Goal: Information Seeking & Learning: Learn about a topic

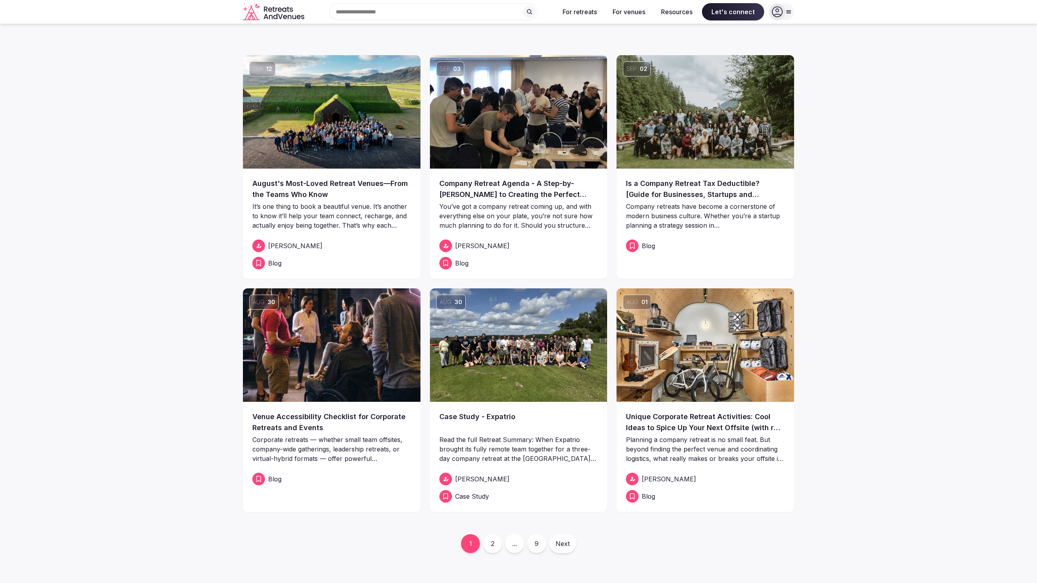
click at [680, 353] on img at bounding box center [706, 344] width 178 height 113
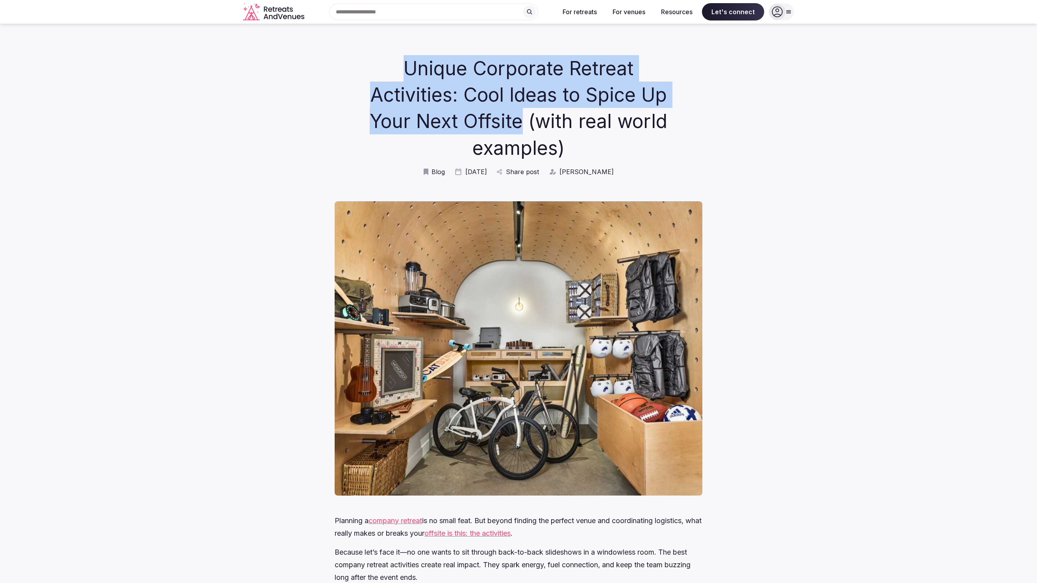
drag, startPoint x: 356, startPoint y: 59, endPoint x: 426, endPoint y: 119, distance: 91.6
copy h1 "Unique Corporate Retreat Activities: Cool Ideas to Spice Up Your Next Offsite"
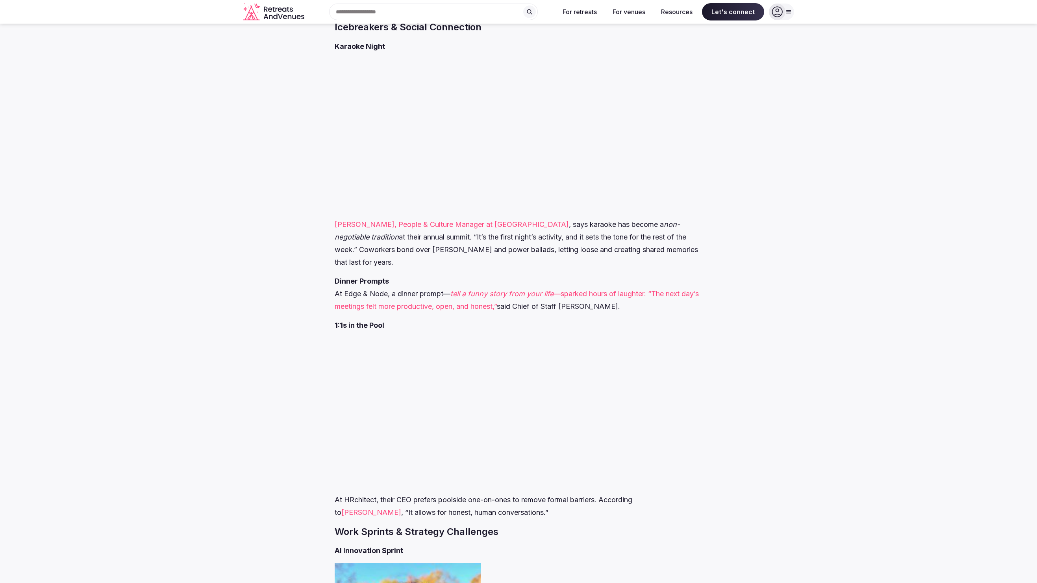
scroll to position [753, 0]
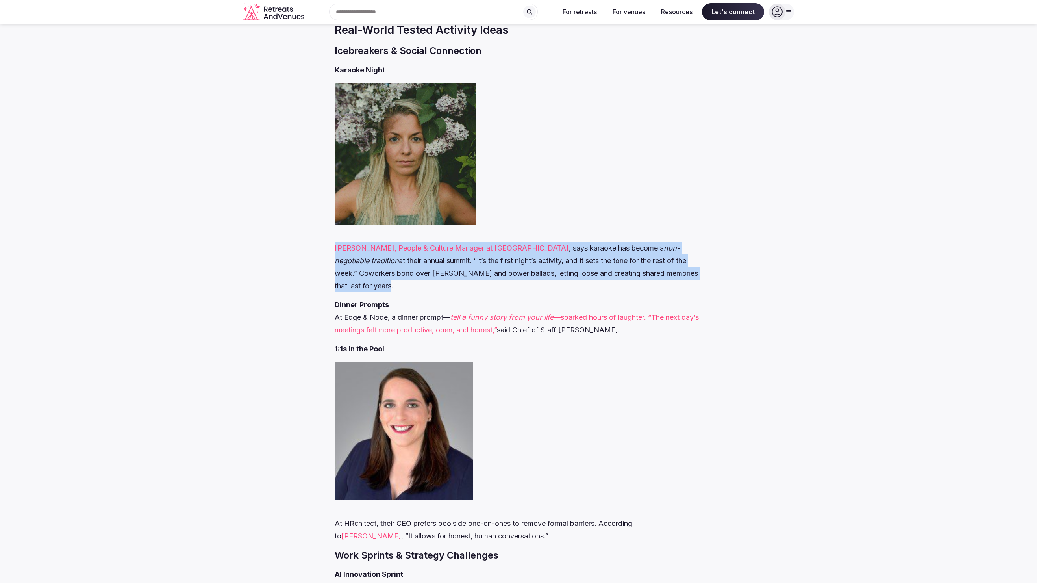
drag, startPoint x: 331, startPoint y: 218, endPoint x: 690, endPoint y: 248, distance: 360.8
copy p "Freya Rozzano, People & Culture Manager at MetaLab , says karaoke has become a …"
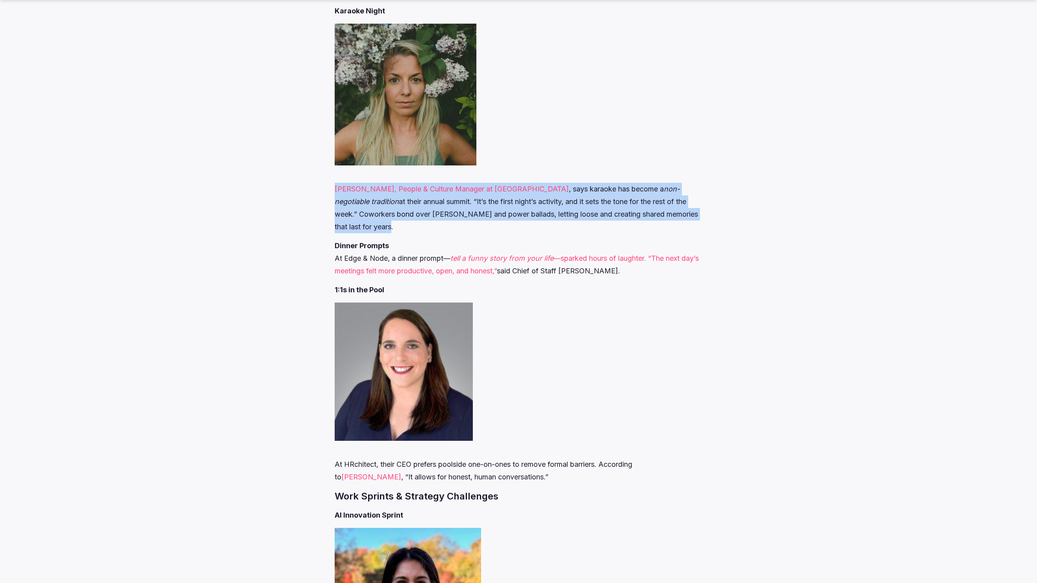
scroll to position [814, 0]
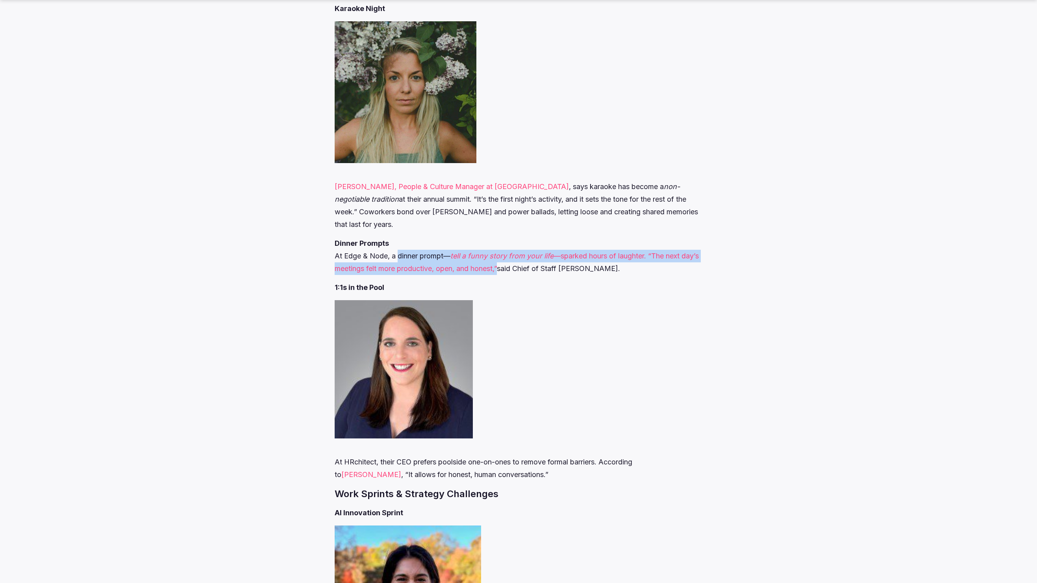
drag, startPoint x: 399, startPoint y: 215, endPoint x: 521, endPoint y: 232, distance: 123.3
click at [521, 237] on p "Dinner Prompts At Edge & Node, a dinner prompt— tell a funny story from your li…" at bounding box center [518, 256] width 367 height 38
copy p "dinner prompt— tell a funny story from your life —sparked hours of laughter. “T…"
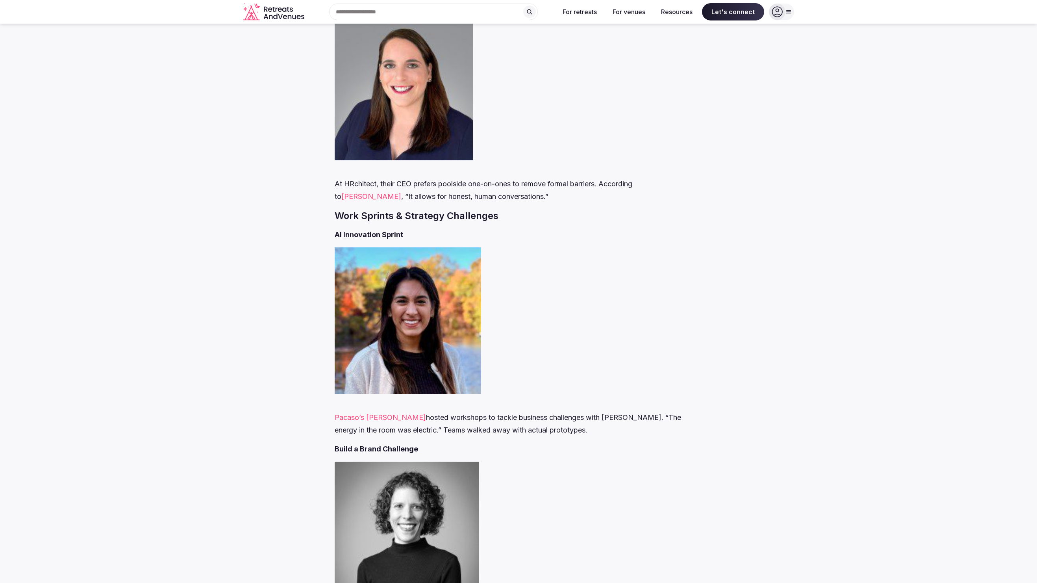
scroll to position [1089, 0]
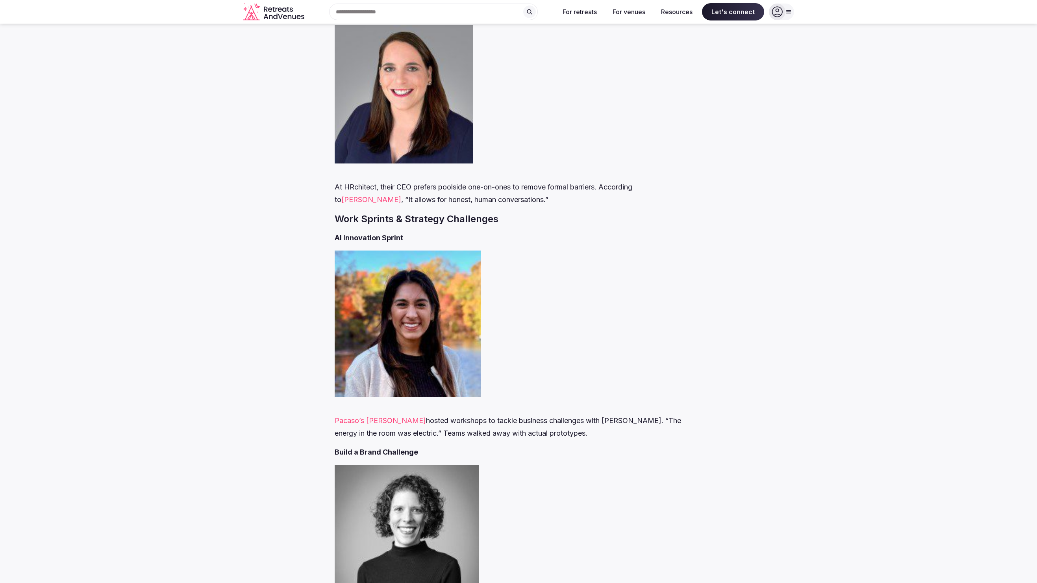
click at [401, 195] on link "[PERSON_NAME]" at bounding box center [371, 199] width 60 height 8
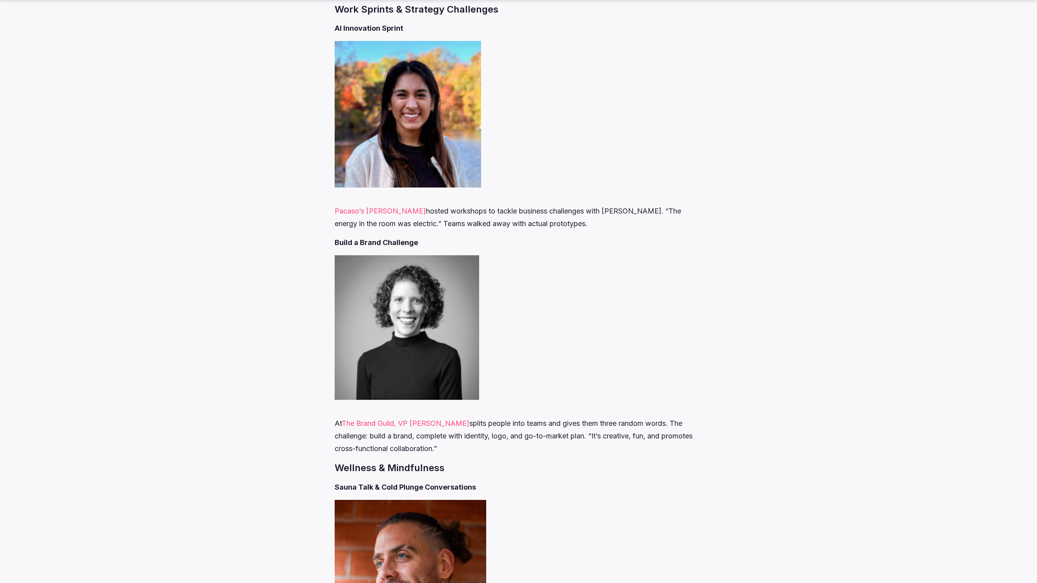
scroll to position [1420, 0]
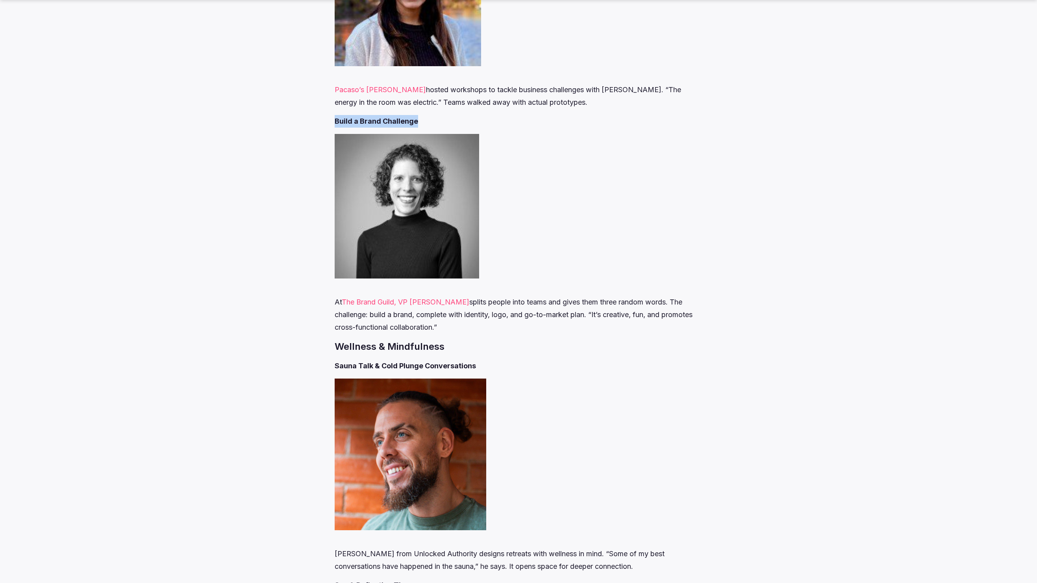
drag, startPoint x: 421, startPoint y: 82, endPoint x: 326, endPoint y: 80, distance: 95.3
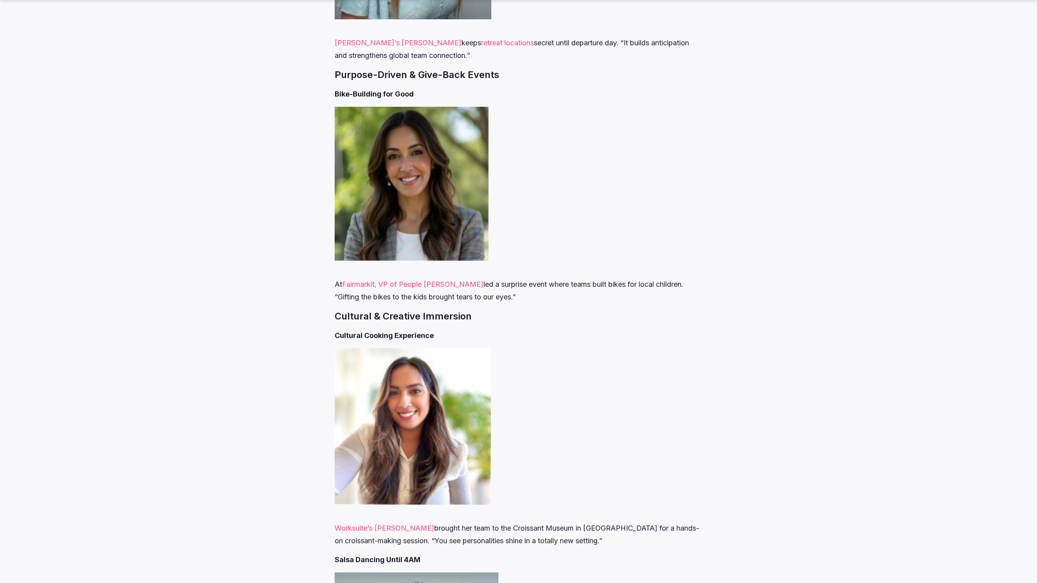
scroll to position [2456, 0]
click at [441, 65] on div "Planning a company retreat is no small feat. But beyond finding the perfect ven…" at bounding box center [518, 203] width 367 height 4288
drag, startPoint x: 528, startPoint y: 259, endPoint x: 333, endPoint y: 260, distance: 194.5
copy p "“Gifting the bikes to the kids brought tears to our eyes.”"
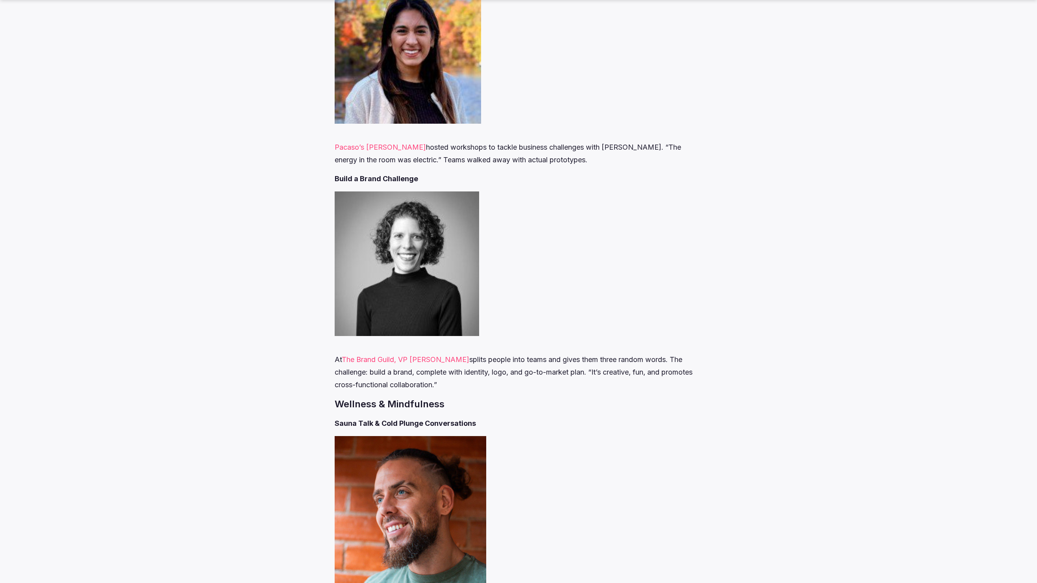
scroll to position [1413, 0]
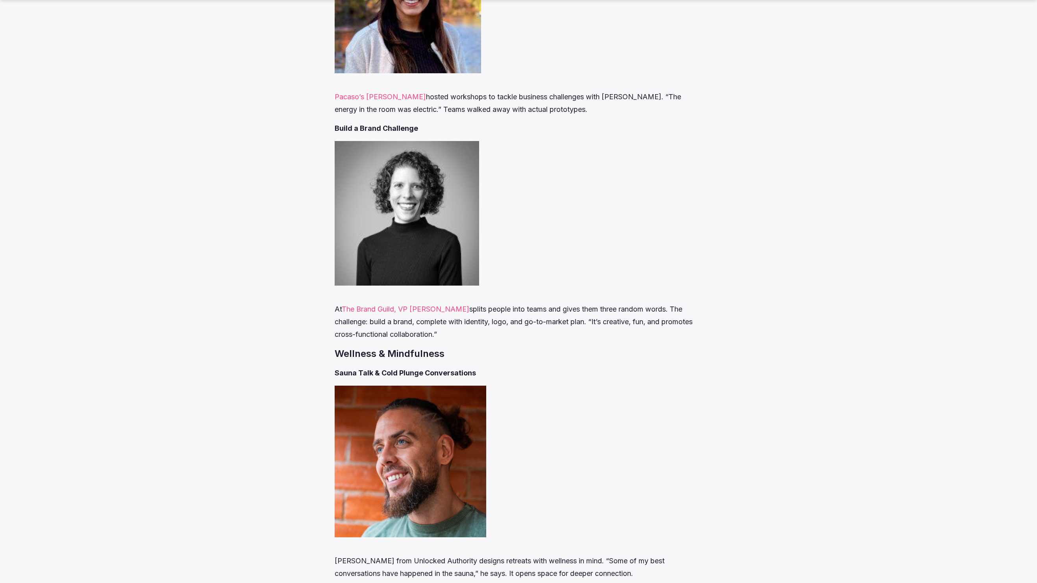
drag, startPoint x: 458, startPoint y: 269, endPoint x: 473, endPoint y: 291, distance: 26.9
click at [473, 291] on p "At The Brand Guild, VP Betsy Tucker splits people into teams and gives them thr…" at bounding box center [518, 315] width 367 height 50
copy p "splits people into teams and gives them three random words. The challenge: buil…"
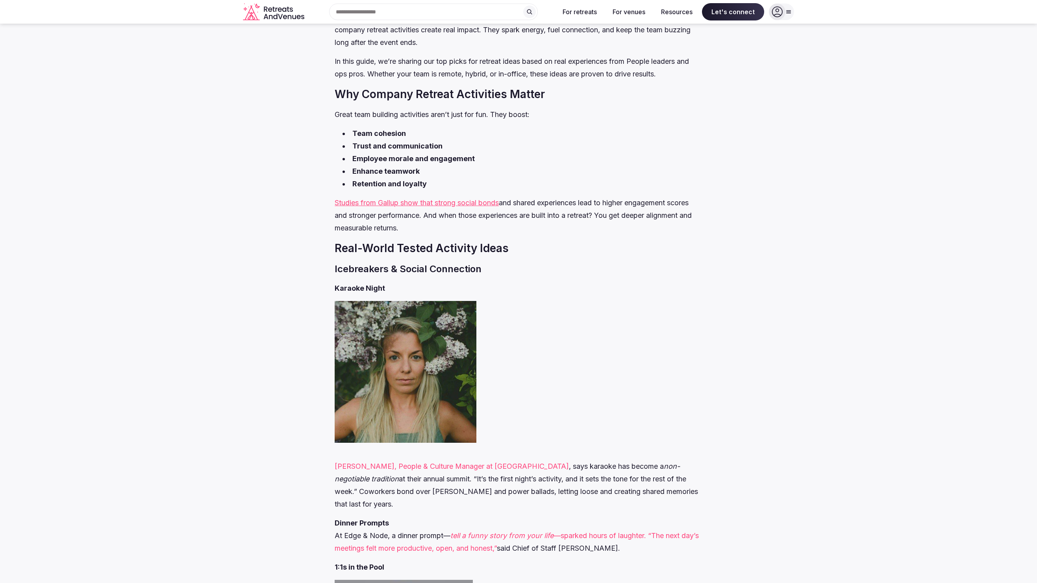
scroll to position [0, 0]
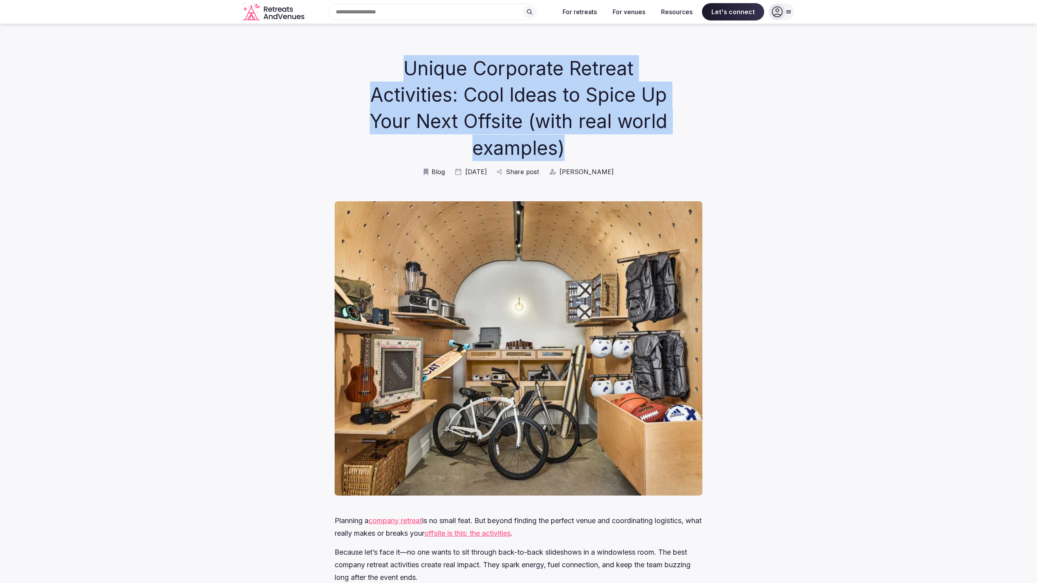
drag, startPoint x: 364, startPoint y: 62, endPoint x: 682, endPoint y: 128, distance: 324.5
copy h1 "Unique Corporate Retreat Activities: Cool Ideas to Spice Up Your Next Offsite (…"
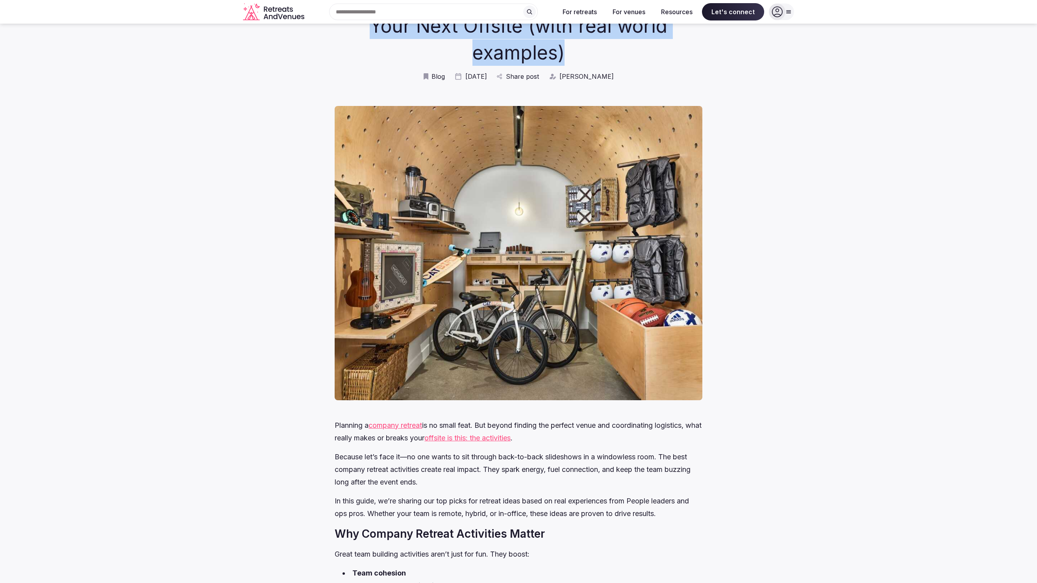
scroll to position [295, 0]
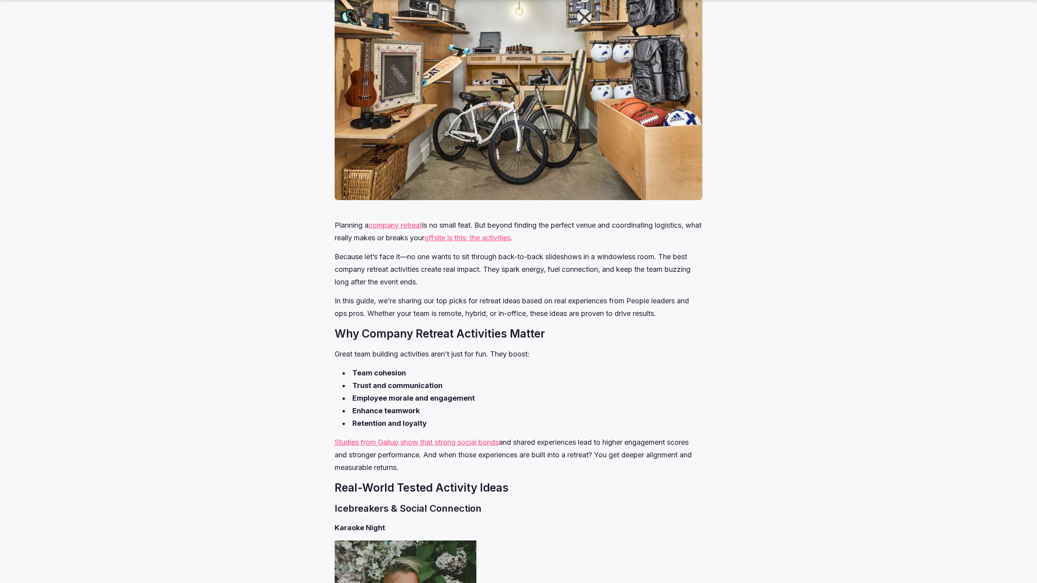
drag, startPoint x: 327, startPoint y: 199, endPoint x: 542, endPoint y: 445, distance: 326.5
copy div "Planning a company retreat is no small feat. But beyond finding the perfect ven…"
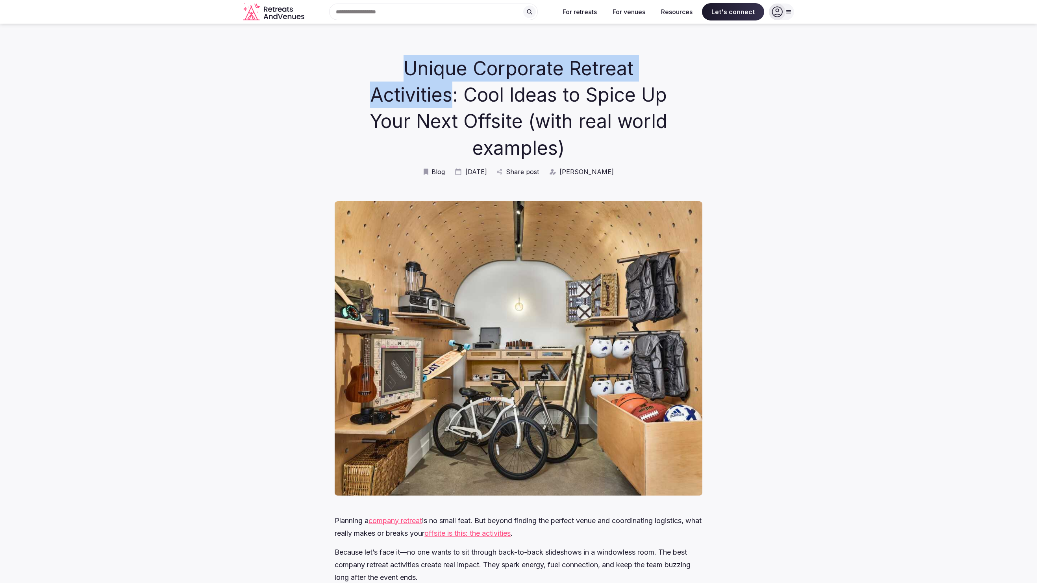
drag, startPoint x: 356, startPoint y: 61, endPoint x: 675, endPoint y: 56, distance: 319.0
copy h1 "Unique Corporate Retreat Activities"
